Goal: Find specific page/section: Find specific page/section

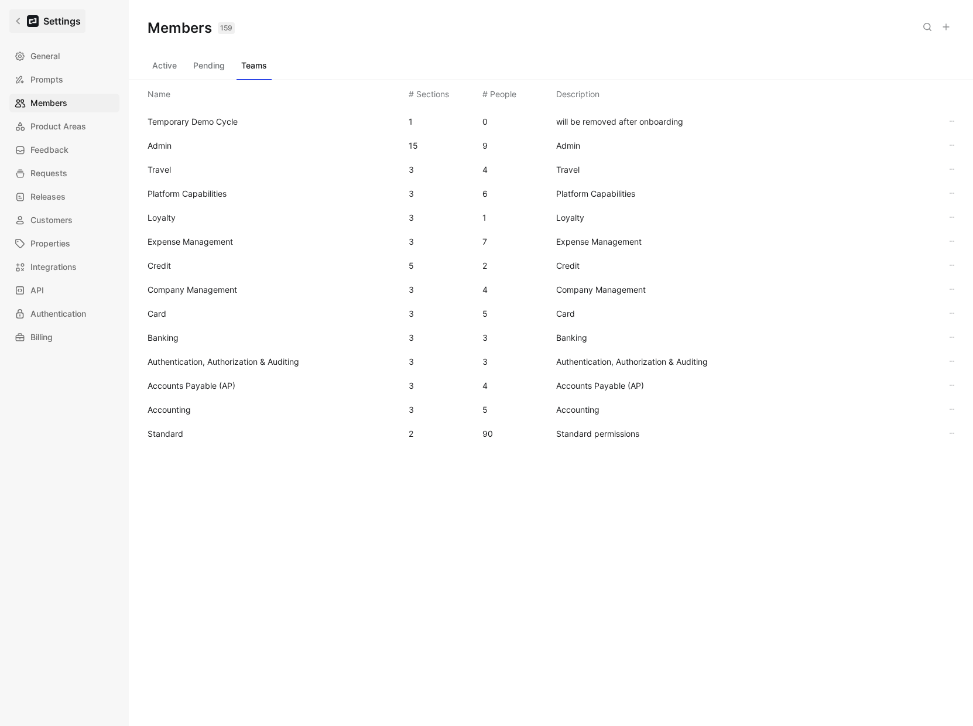
click at [17, 23] on icon at bounding box center [18, 21] width 8 height 8
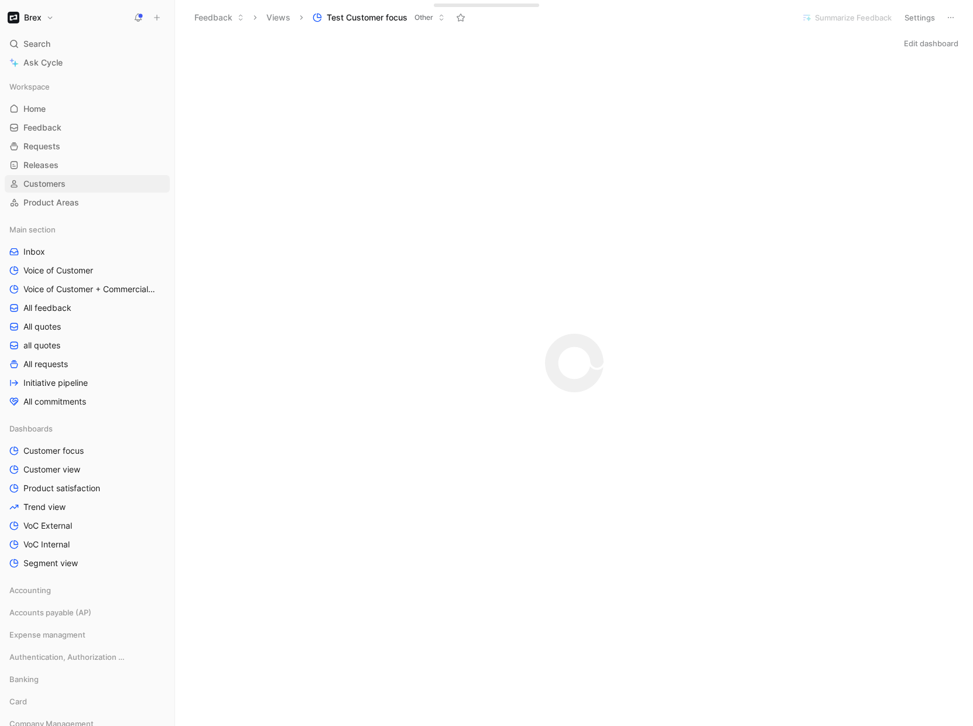
click at [54, 178] on span "Customers" at bounding box center [44, 184] width 42 height 12
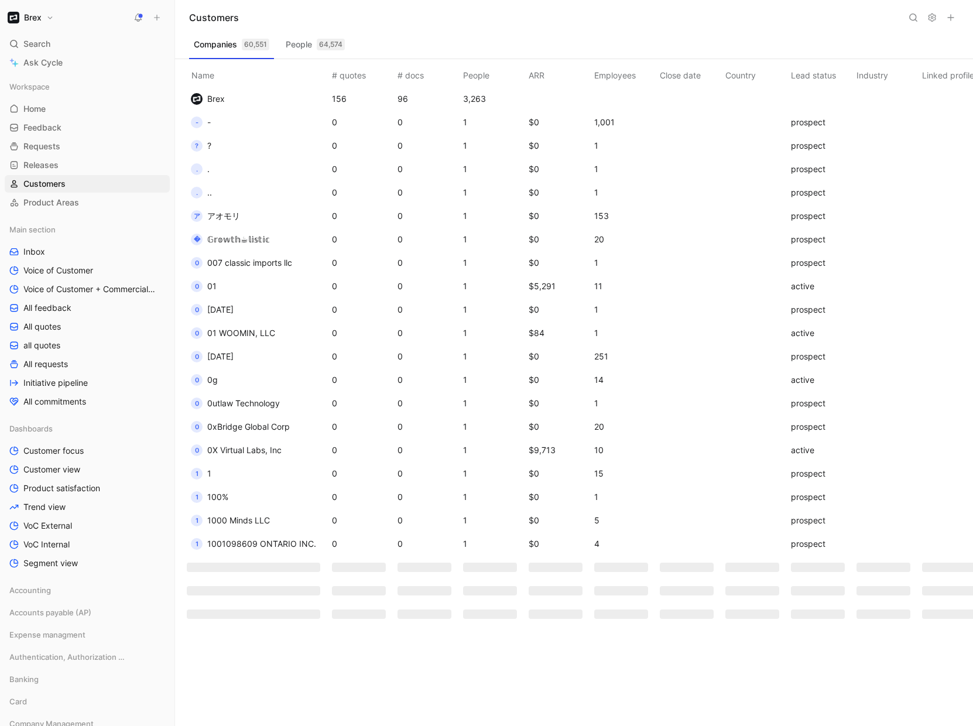
click at [913, 22] on button at bounding box center [913, 17] width 16 height 16
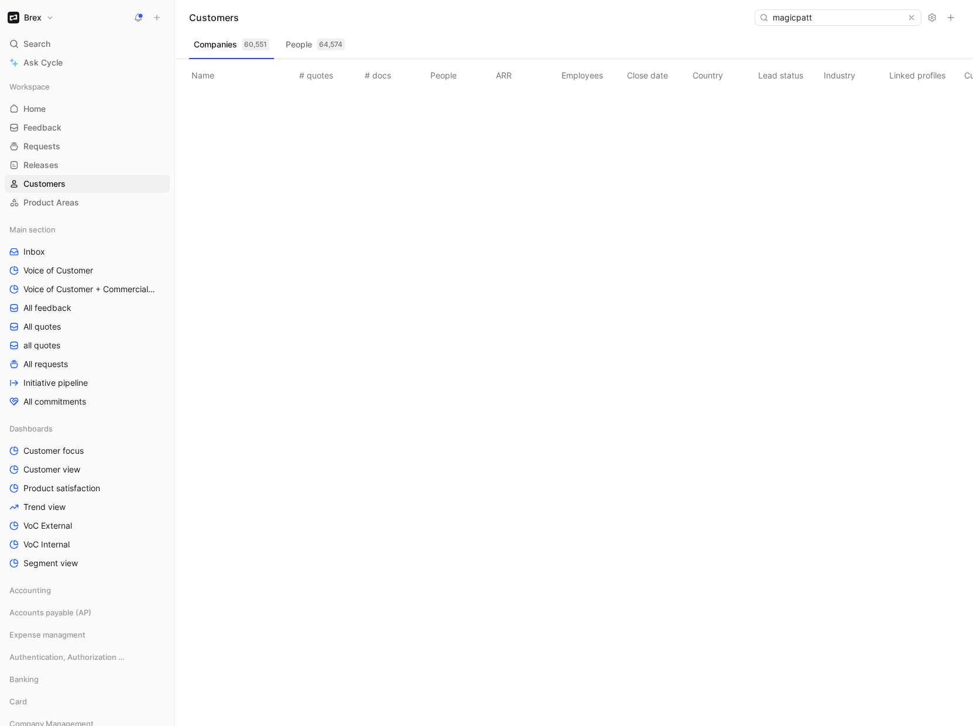
type input "magicpat"
